Goal: Task Accomplishment & Management: Use online tool/utility

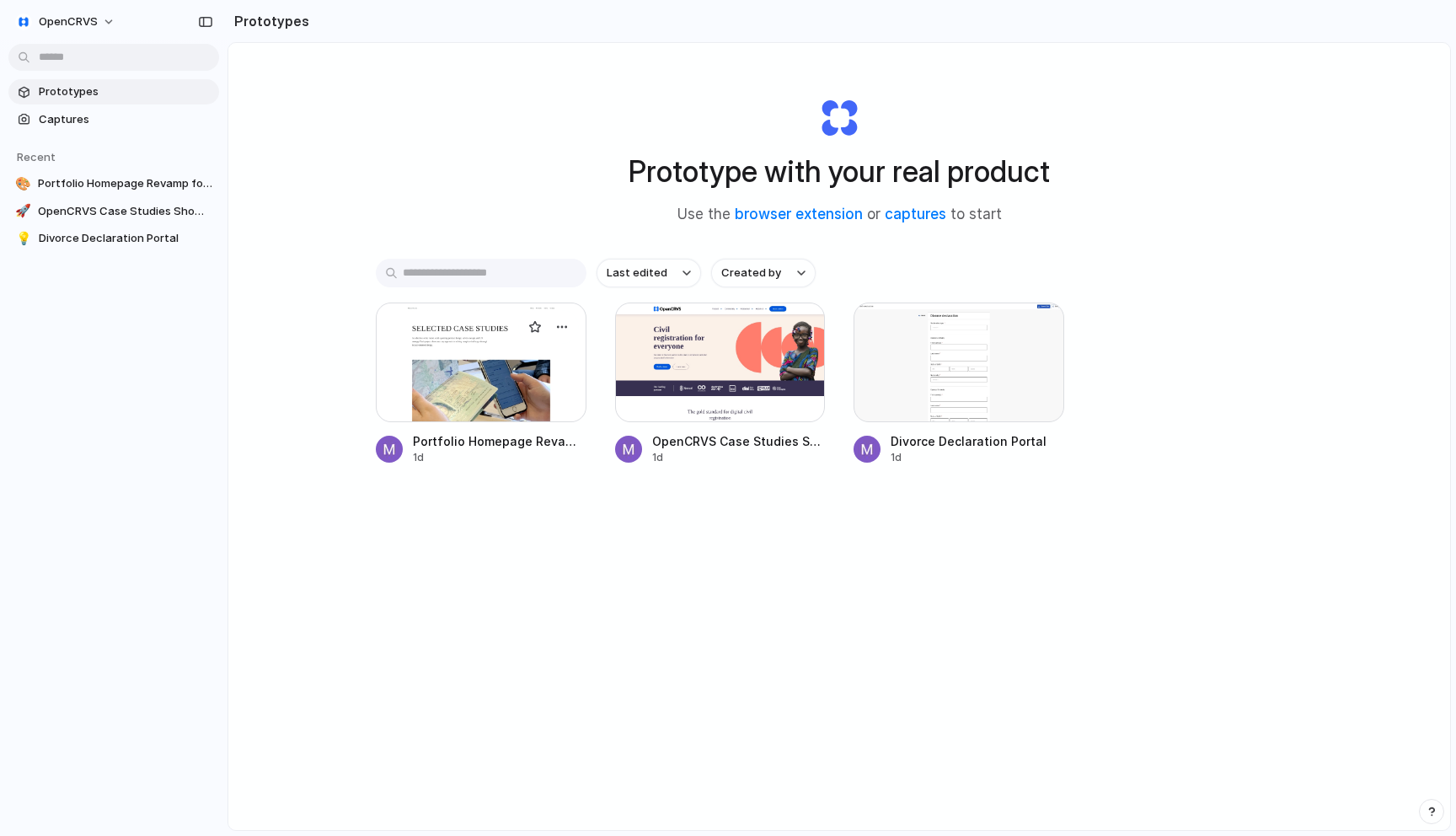
click at [463, 355] on div at bounding box center [481, 363] width 211 height 120
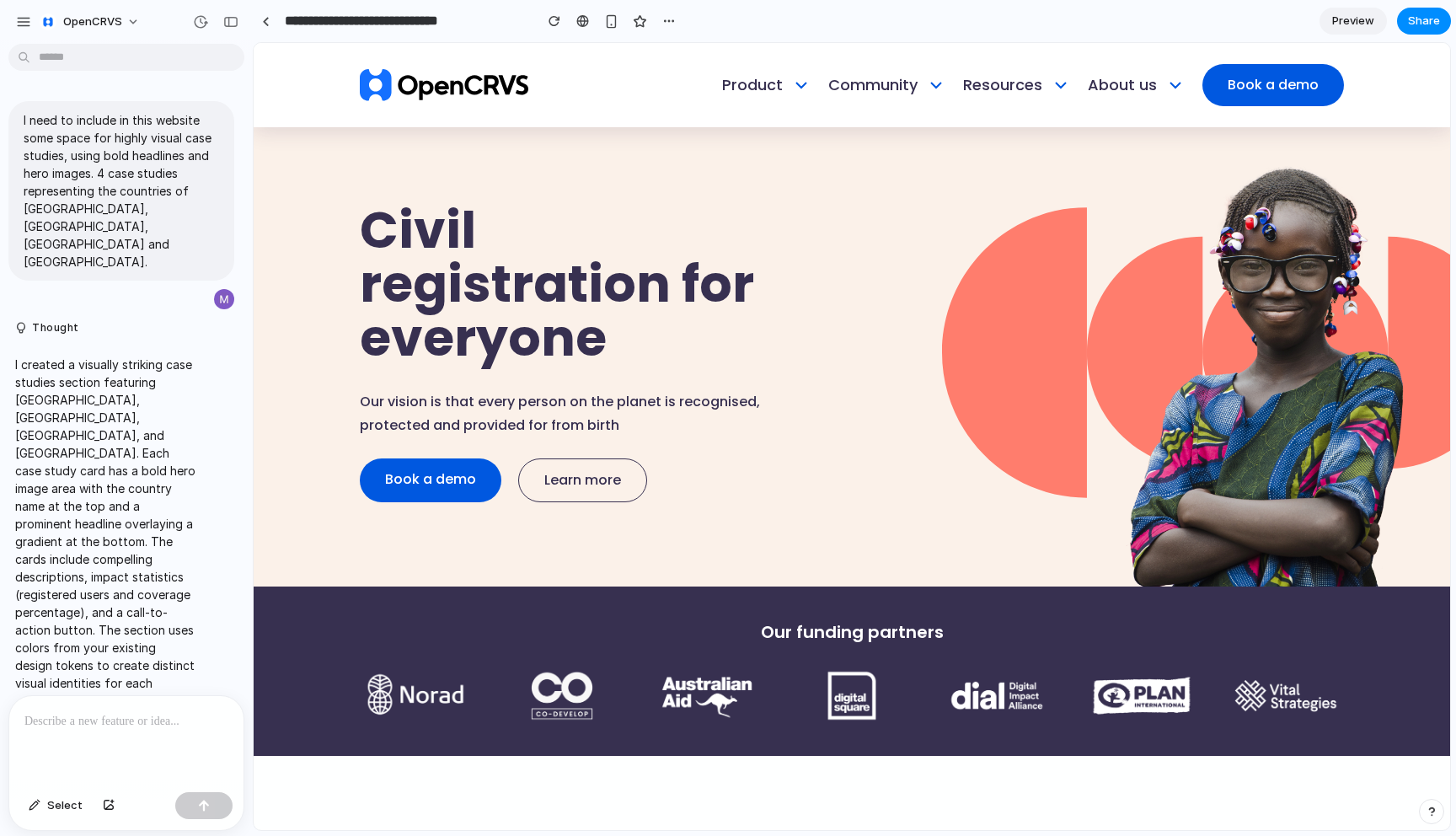
scroll to position [3601, 0]
